Goal: Navigation & Orientation: Find specific page/section

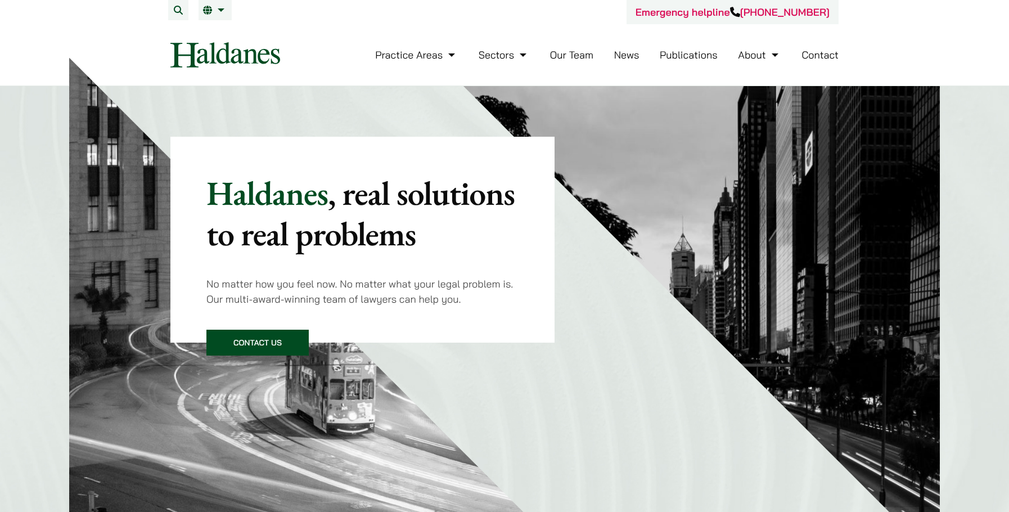
click at [573, 53] on link "Our Team" at bounding box center [571, 54] width 43 height 13
